Goal: Use online tool/utility: Utilize a website feature to perform a specific function

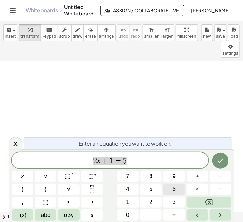
click at [173, 187] on span "6" at bounding box center [174, 189] width 3 height 9
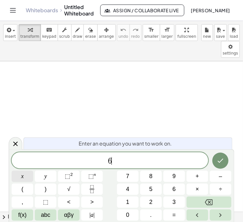
click at [25, 176] on button "x" at bounding box center [23, 176] width 22 height 11
click at [194, 175] on button "+" at bounding box center [198, 176] width 22 height 11
click at [170, 201] on button "3" at bounding box center [175, 202] width 22 height 11
click at [24, 190] on button "(" at bounding box center [23, 189] width 22 height 11
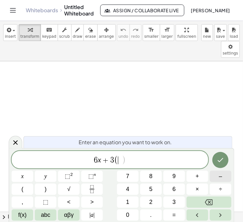
click at [217, 175] on button "–" at bounding box center [221, 176] width 22 height 11
click at [149, 191] on button "5" at bounding box center [151, 189] width 22 height 11
click at [195, 177] on button "+" at bounding box center [198, 176] width 22 height 11
click at [124, 189] on button "4" at bounding box center [128, 189] width 22 height 11
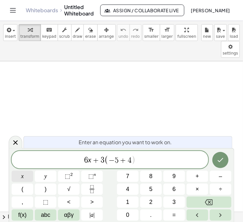
click at [26, 178] on button "x" at bounding box center [23, 176] width 22 height 11
click at [44, 188] on button ")" at bounding box center [46, 189] width 22 height 11
click at [173, 215] on span "=" at bounding box center [175, 215] width 4 height 9
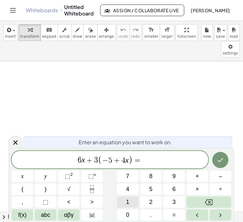
click at [123, 203] on button "1" at bounding box center [128, 202] width 22 height 11
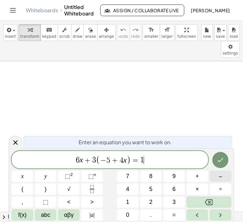
click at [217, 177] on button "–" at bounding box center [221, 176] width 22 height 11
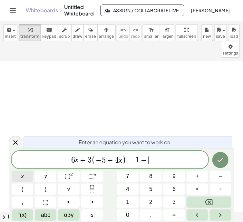
click at [24, 178] on button "x" at bounding box center [23, 176] width 22 height 11
click at [217, 160] on button "Done" at bounding box center [221, 160] width 16 height 16
